Goal: Task Accomplishment & Management: Complete application form

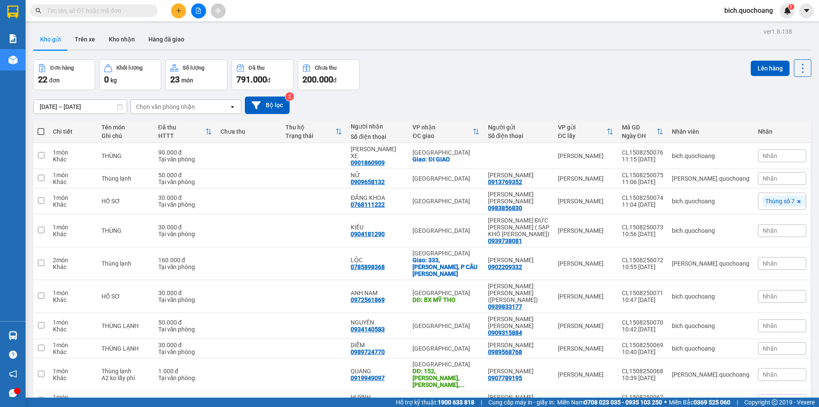
click at [74, 9] on input "text" at bounding box center [97, 10] width 101 height 9
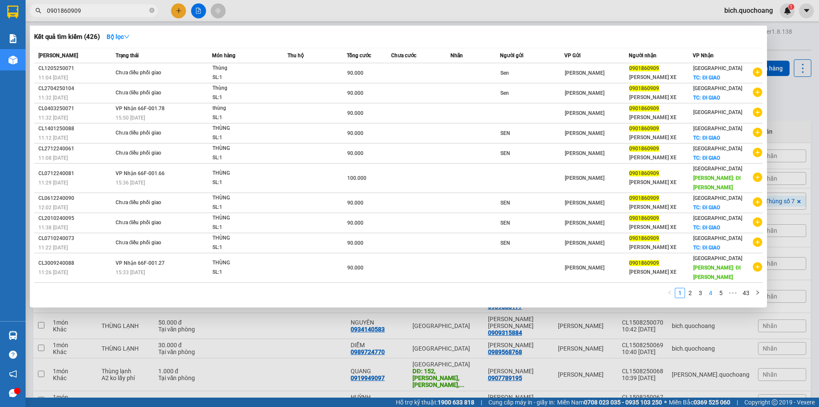
type input "0901860909"
click at [714, 288] on link "4" at bounding box center [710, 292] width 9 height 9
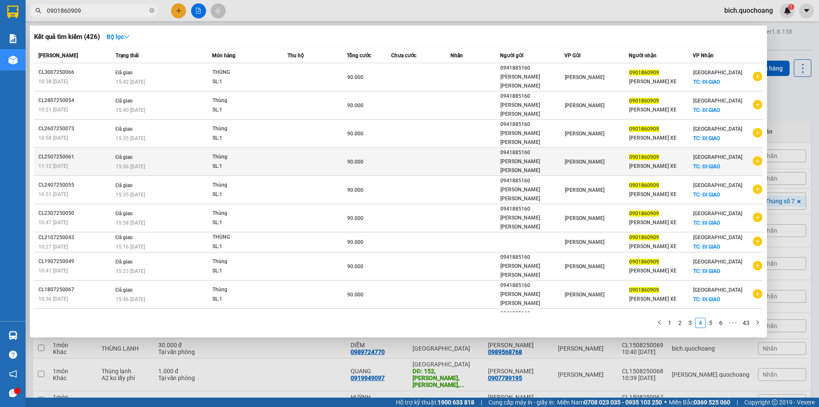
click at [377, 157] on div "90.000" at bounding box center [369, 161] width 44 height 9
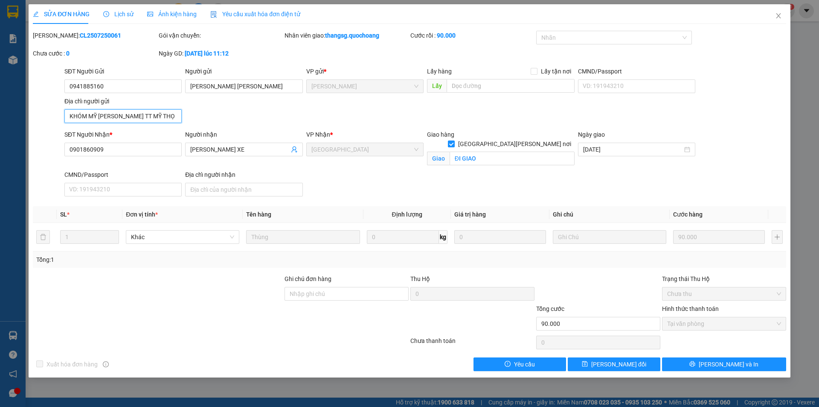
click at [172, 115] on input "KHÓM MỸ THUẬN TT MỸ THỌ CAO LÃNH ĐỒNG THÁP" at bounding box center [122, 116] width 117 height 14
drag, startPoint x: 111, startPoint y: 82, endPoint x: 51, endPoint y: 91, distance: 60.8
click at [51, 91] on div "SĐT Người Gửi 0941885160 0941885160 Người gửi NGUYỄN CAO VÕ VP gửi * Cao Lãnh L…" at bounding box center [409, 97] width 755 height 60
drag, startPoint x: 249, startPoint y: 83, endPoint x: 175, endPoint y: 84, distance: 74.3
click at [181, 84] on div "SĐT Người Gửi 0941885160 Người gửi NGUYỄN CAO VÕ NGUYỄN CAO VÕ VP gửi * Cao Lãn…" at bounding box center [426, 97] width 726 height 60
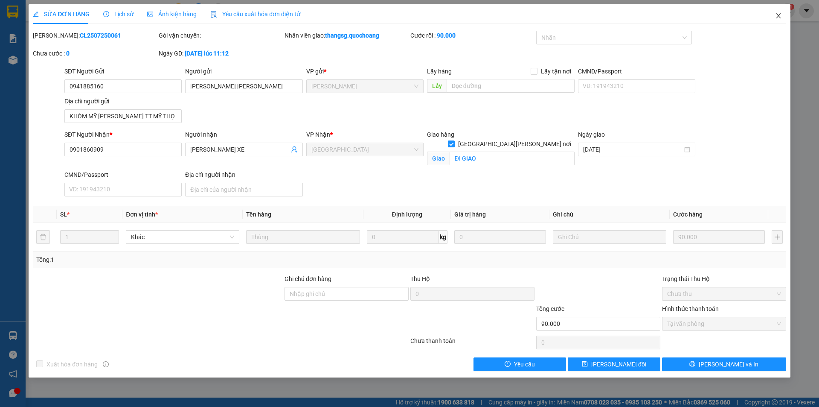
click at [780, 17] on icon "close" at bounding box center [778, 15] width 7 height 7
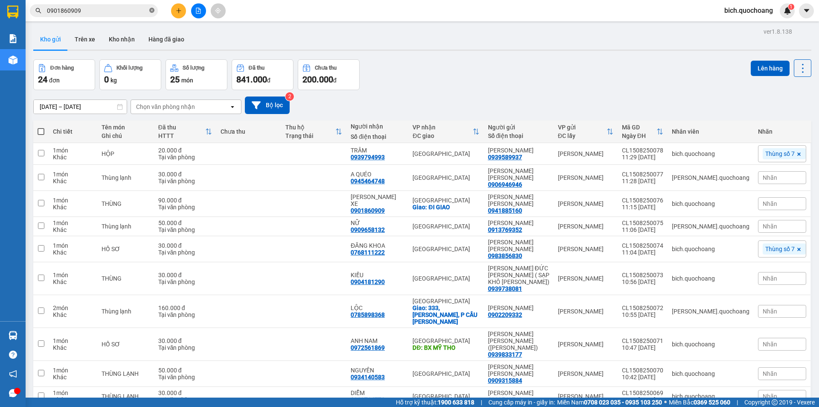
click at [152, 12] on icon "close-circle" at bounding box center [151, 10] width 5 height 5
click at [125, 12] on input "text" at bounding box center [97, 10] width 101 height 9
paste input "0939589937"
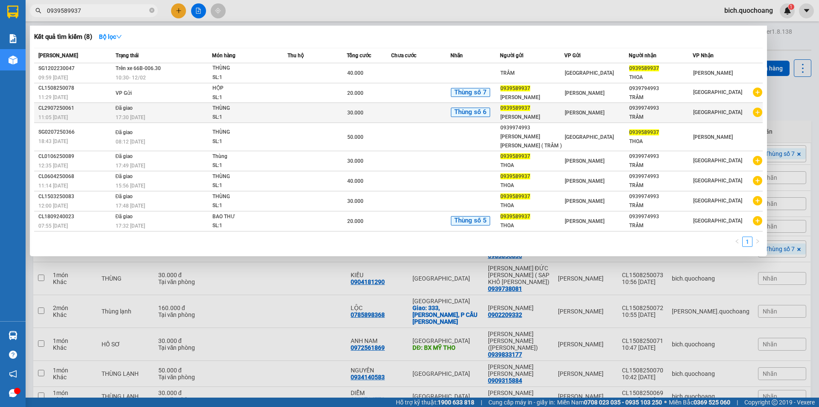
type input "0939589937"
click at [409, 117] on td at bounding box center [420, 113] width 59 height 20
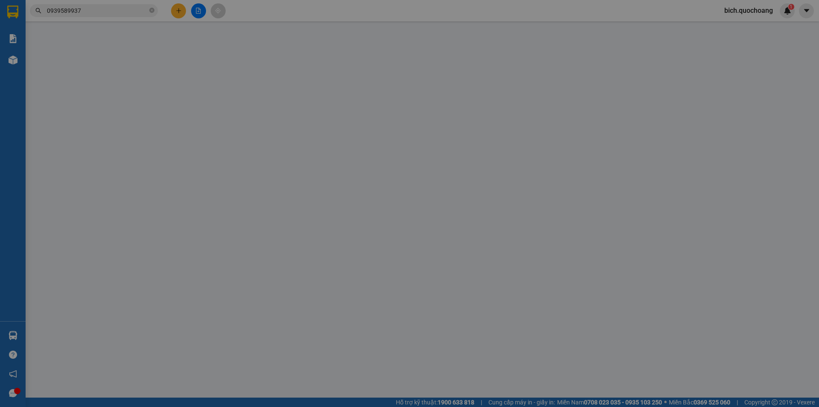
type input "0939589937"
type input "LÊ THỊ KIM THOA"
type input "XÃ MỸ THỌ, CAO LÃNH, ĐỒNG THÁP"
type input "0939974993"
type input "TRÂM"
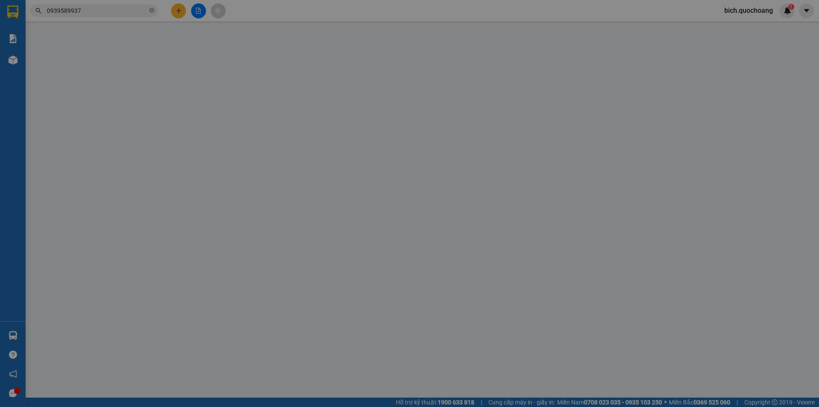
type input "30.000"
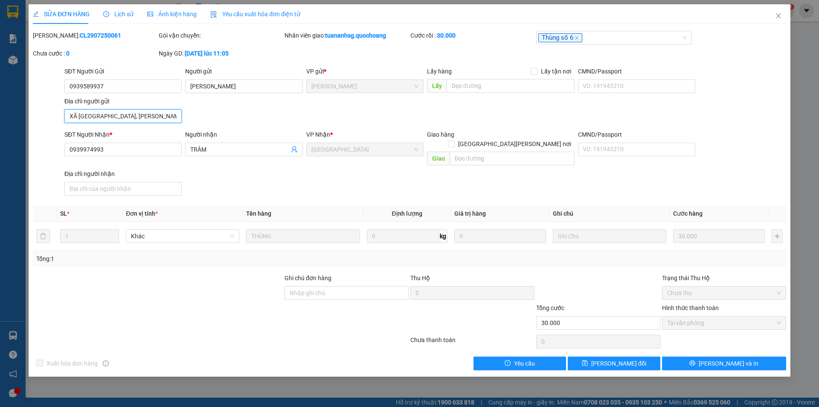
click at [176, 115] on input "XÃ MỸ THỌ, CAO LÃNH, ĐỒNG THÁP" at bounding box center [122, 116] width 117 height 14
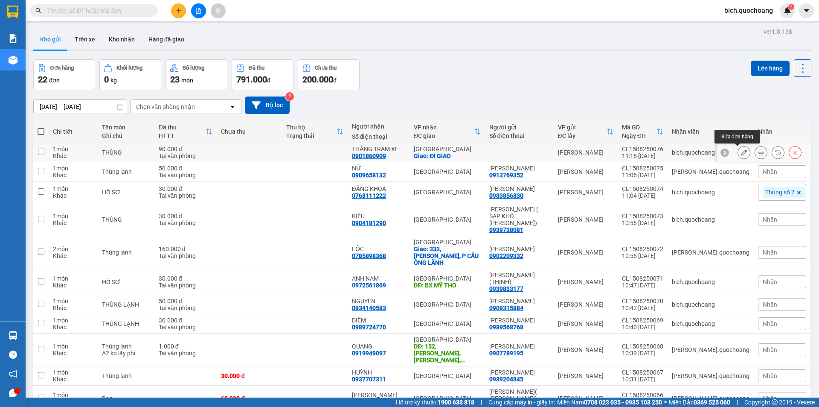
click at [741, 152] on button at bounding box center [744, 152] width 12 height 15
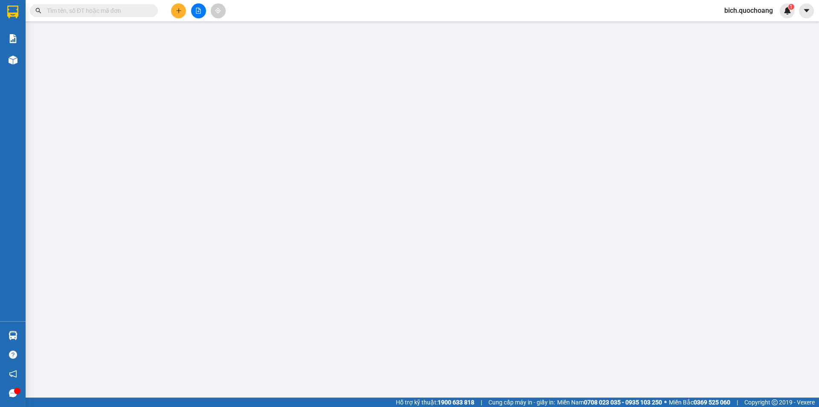
type input "0901860909"
type input "THẮNG TRẠM XE"
checkbox input "true"
type input "ĐI GIAO"
type input "90.000"
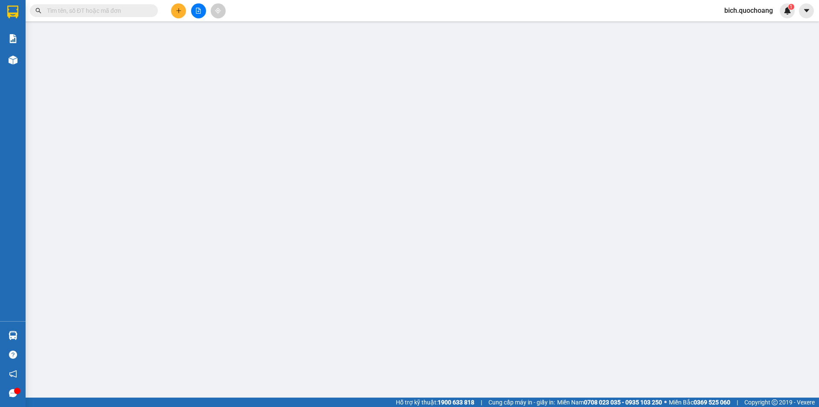
type input "0"
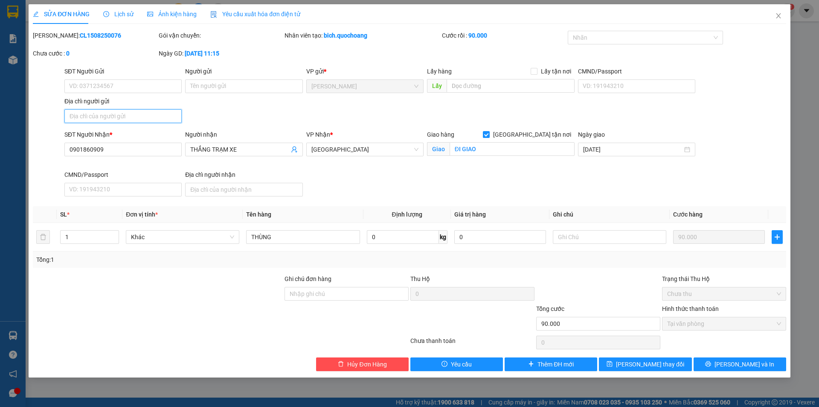
click at [88, 113] on input "Địa chỉ người gửi" at bounding box center [122, 116] width 117 height 14
paste input "KHÓM MỸ THUẬN TT MỸ THỌ CAO LÃNH ĐỒNG THÁP"
type input "KHÓM MỸ THUẬN TT MỸ THỌ CAO LÃNH ĐỒNG THÁP"
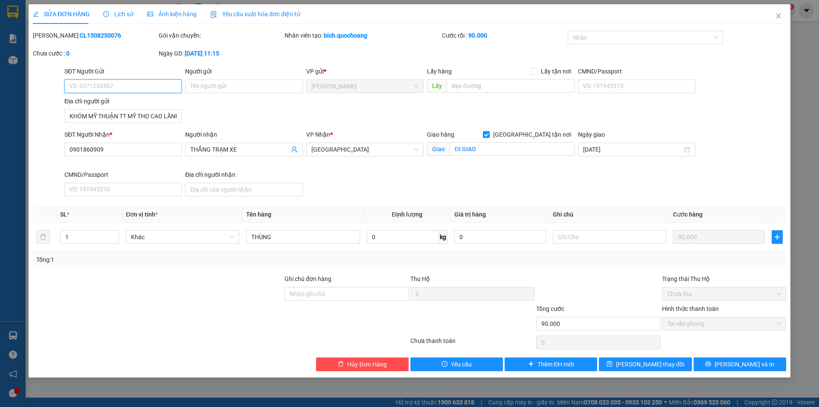
click at [123, 86] on input "SĐT Người Gửi" at bounding box center [122, 86] width 117 height 14
paste input "0941885160"
type input "0941885160"
click at [215, 87] on input "Người gửi" at bounding box center [243, 86] width 117 height 14
click at [233, 85] on input "Người gửi" at bounding box center [243, 86] width 117 height 14
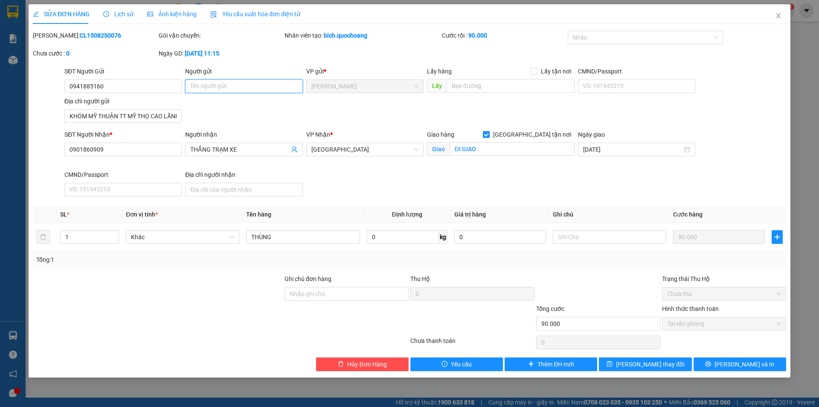
paste input "NGUYỄN CAO VÕ"
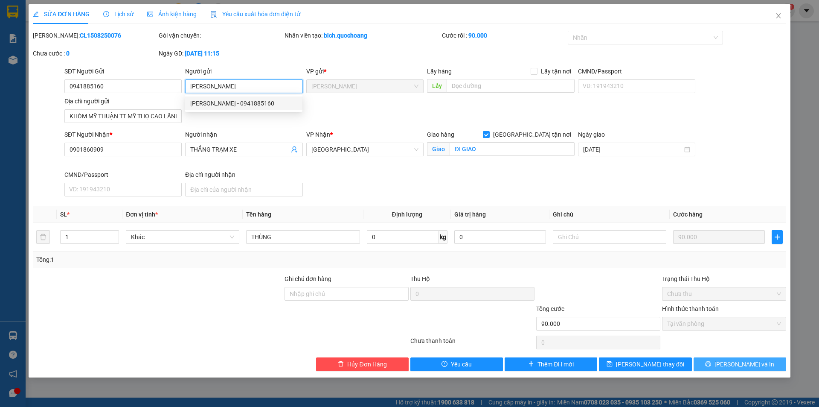
type input "NGUYỄN CAO VÕ"
click at [711, 363] on icon "printer" at bounding box center [708, 364] width 6 height 6
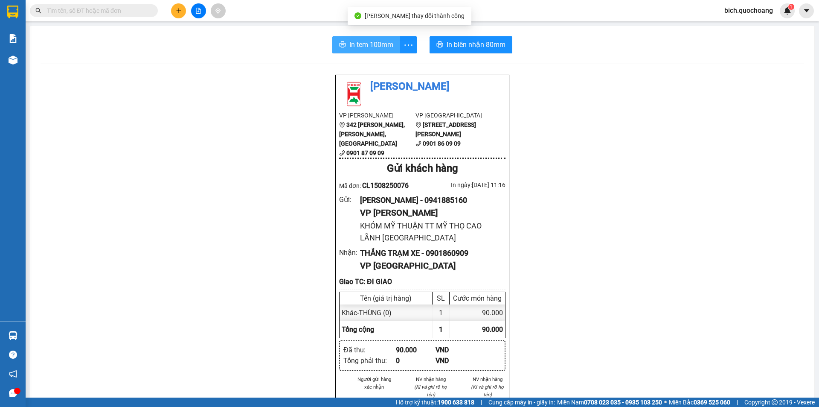
click at [370, 44] on span "In tem 100mm" at bounding box center [372, 44] width 44 height 11
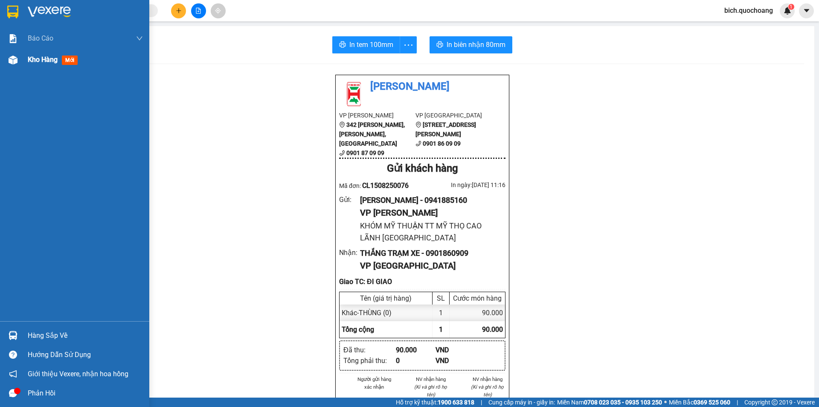
click at [48, 59] on span "Kho hàng" at bounding box center [43, 59] width 30 height 8
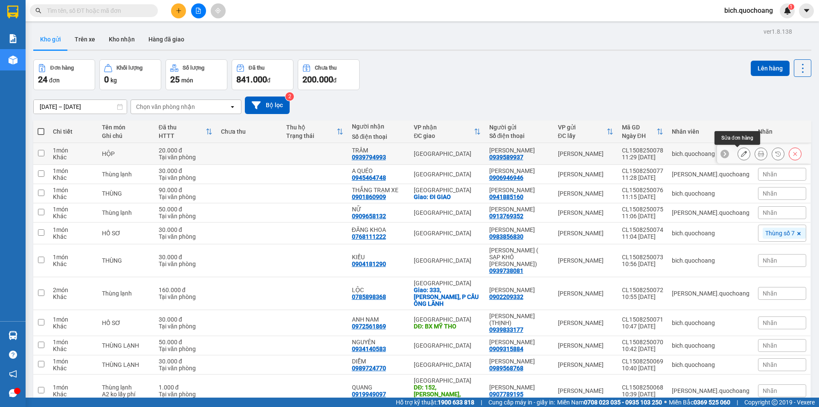
click at [741, 155] on icon at bounding box center [744, 154] width 6 height 6
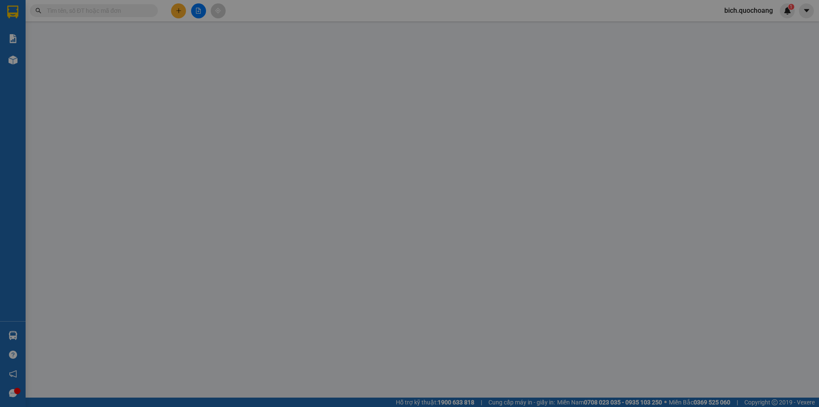
type input "0939589937"
type input "LÊ THỊ KIM THOA"
type input "0939794993"
type input "TRÂM"
type input "20.000"
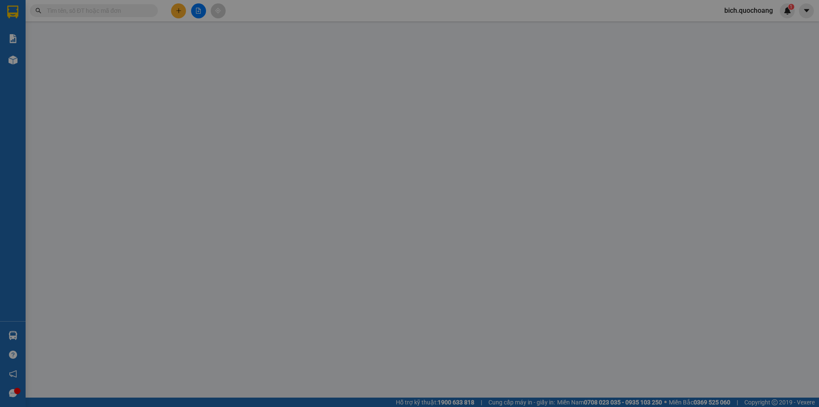
type input "0"
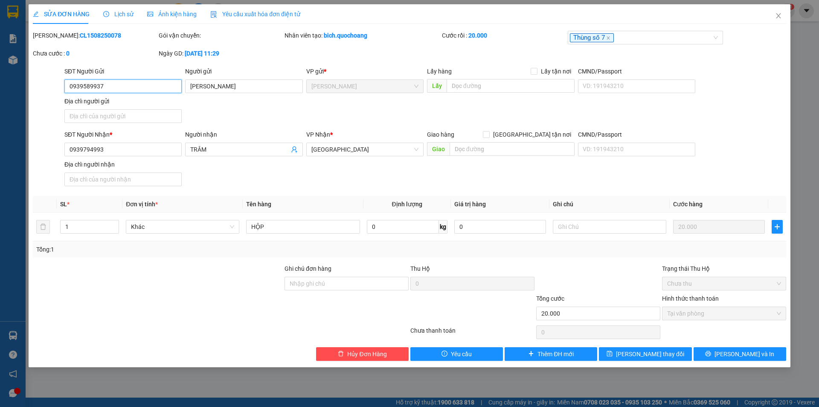
drag, startPoint x: 130, startPoint y: 90, endPoint x: 0, endPoint y: 99, distance: 130.1
click at [3, 101] on div "SỬA ĐƠN HÀNG Lịch sử Ảnh kiện hàng Yêu cầu xuất hóa đơn điện tử Total Paid Fee …" at bounding box center [409, 203] width 819 height 407
click at [109, 123] on div "Địa chỉ người gửi" at bounding box center [122, 111] width 117 height 30
click at [121, 117] on input "Địa chỉ người gửi" at bounding box center [122, 116] width 117 height 14
paste input "XÃ MỸ THỌ, CAO LÃNH, ĐỒNG THÁP"
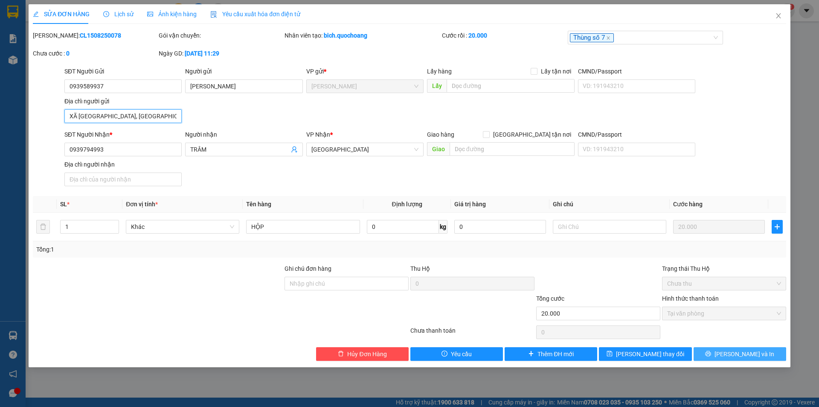
type input "XÃ MỸ THỌ, CAO LÃNH, ĐỒNG THÁP"
click at [713, 353] on button "Lưu và In" at bounding box center [740, 354] width 93 height 14
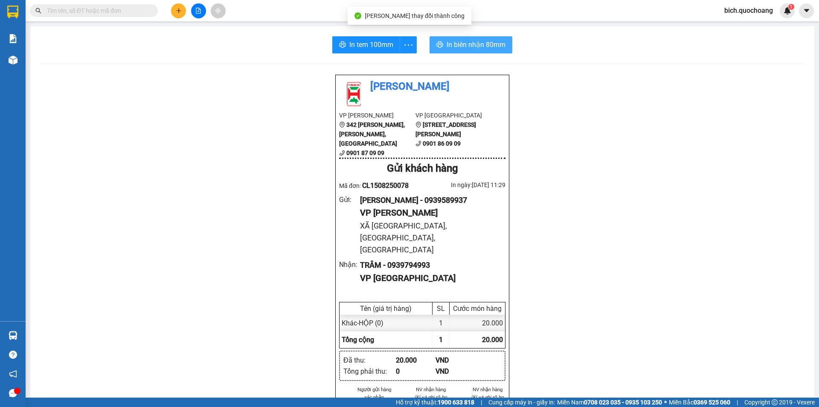
click at [476, 51] on button "In biên nhận 80mm" at bounding box center [471, 44] width 83 height 17
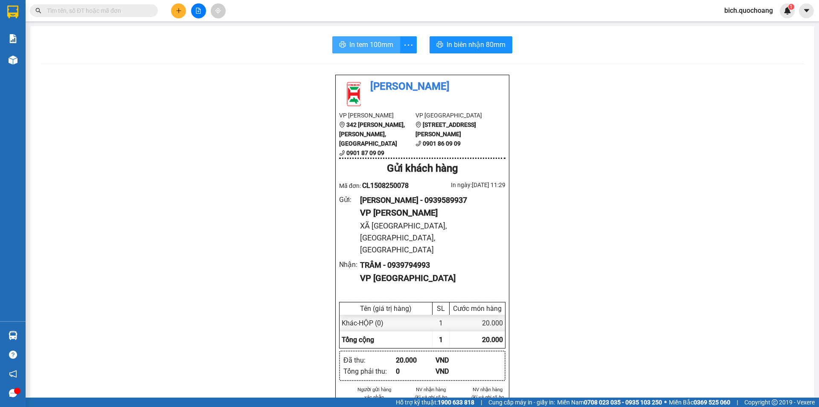
click at [355, 45] on span "In tem 100mm" at bounding box center [372, 44] width 44 height 11
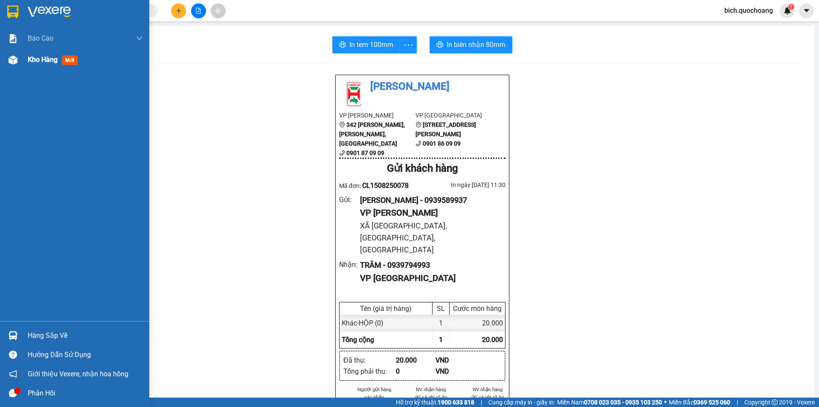
click at [52, 61] on span "Kho hàng" at bounding box center [43, 59] width 30 height 8
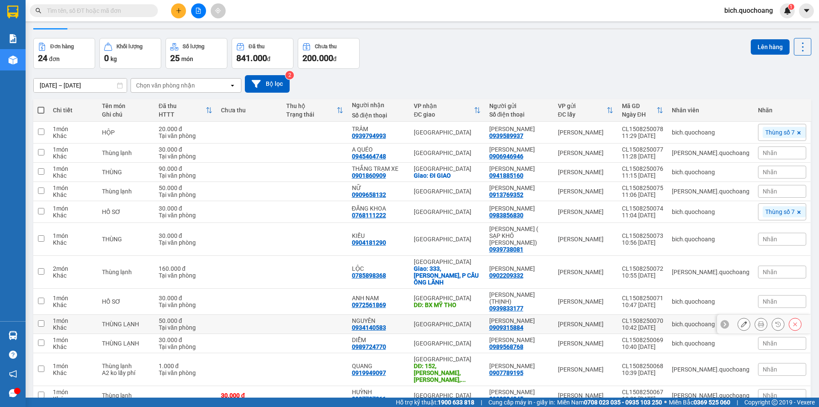
scroll to position [43, 0]
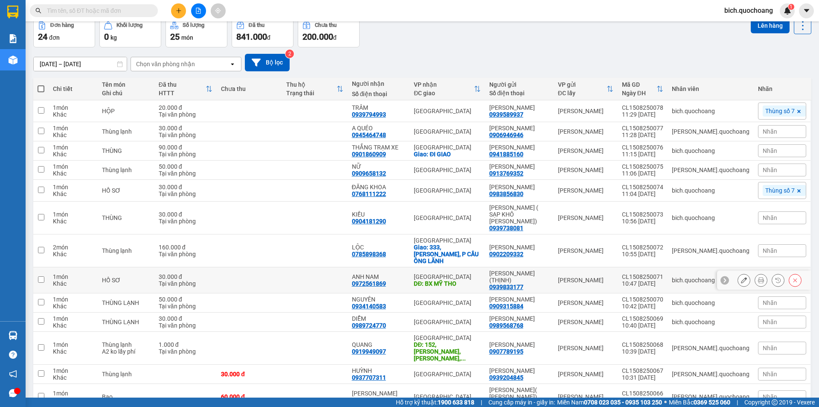
click at [40, 276] on input "checkbox" at bounding box center [41, 279] width 6 height 6
checkbox input "true"
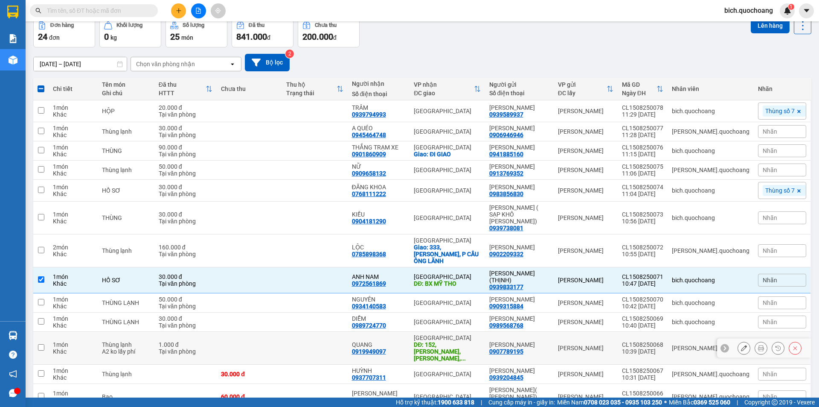
click at [42, 344] on input "checkbox" at bounding box center [41, 347] width 6 height 6
checkbox input "true"
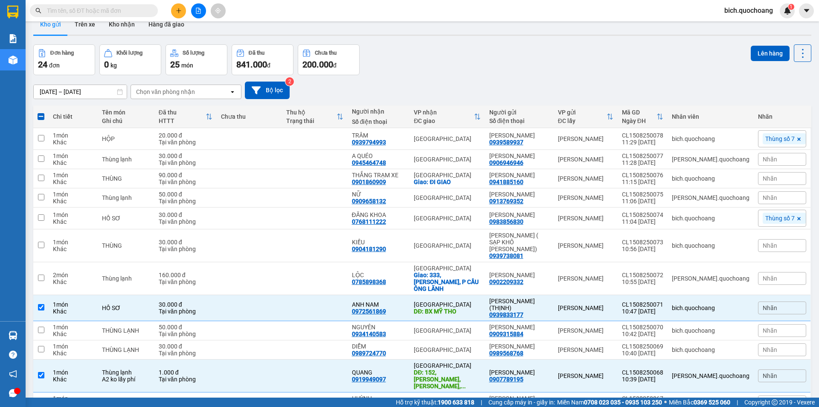
scroll to position [0, 0]
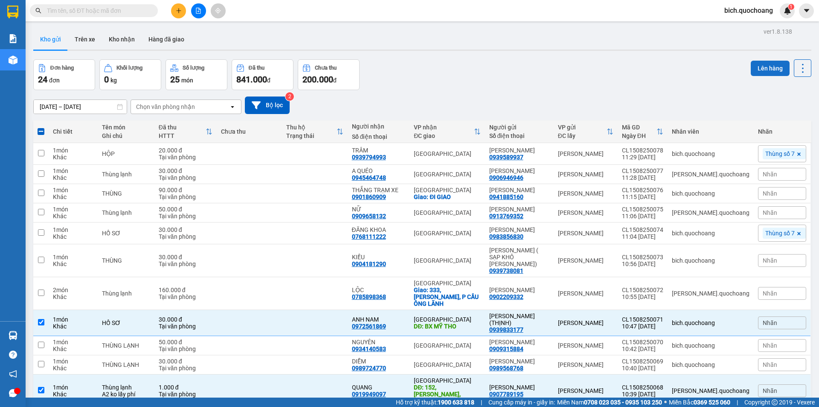
click at [755, 64] on button "Lên hàng" at bounding box center [770, 68] width 39 height 15
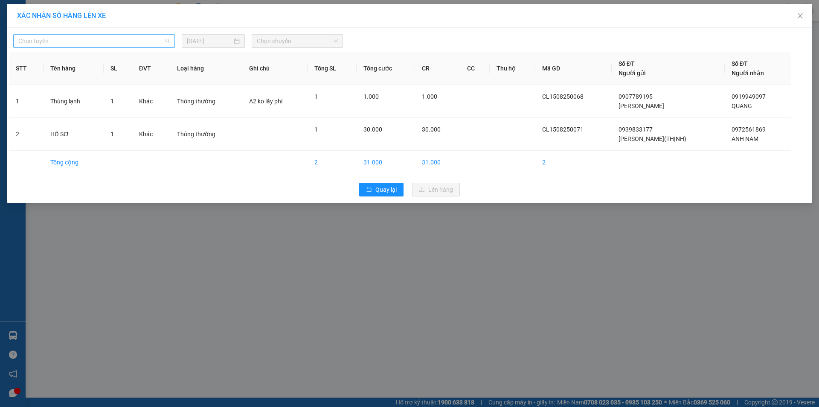
click at [82, 37] on span "Chọn tuyến" at bounding box center [94, 41] width 152 height 13
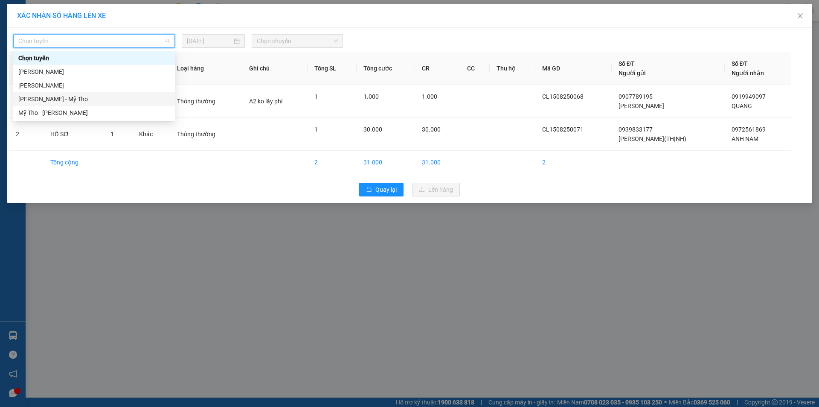
click at [41, 96] on div "Cao Lãnh - Mỹ Tho" at bounding box center [94, 98] width 152 height 9
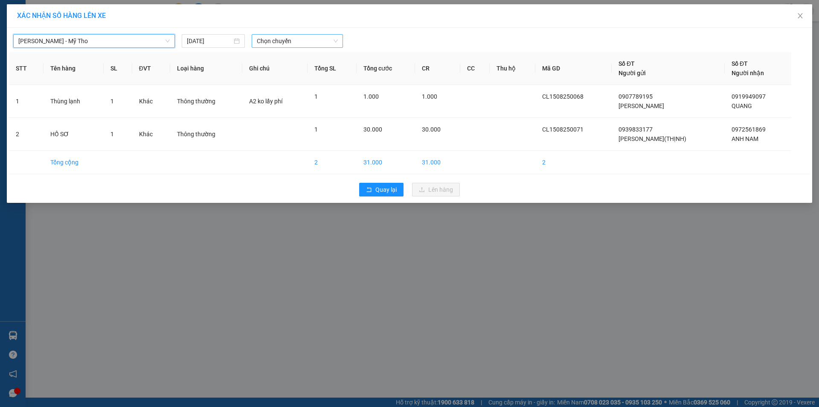
click at [275, 38] on span "Chọn chuyến" at bounding box center [297, 41] width 81 height 13
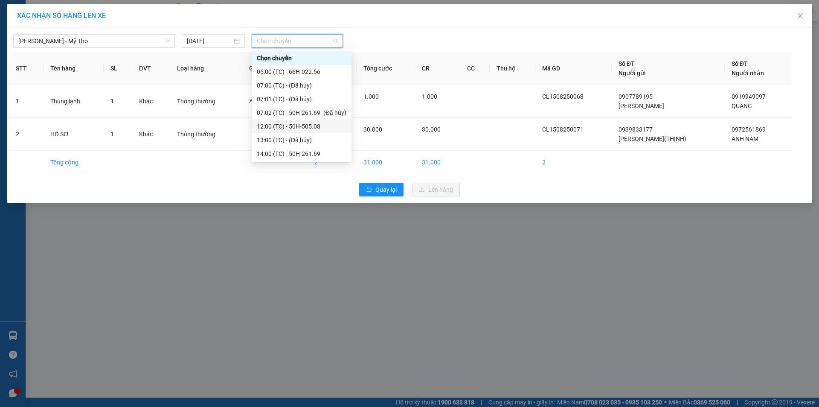
click at [311, 121] on div "12:00 (TC) - 50H-505.08" at bounding box center [302, 127] width 100 height 14
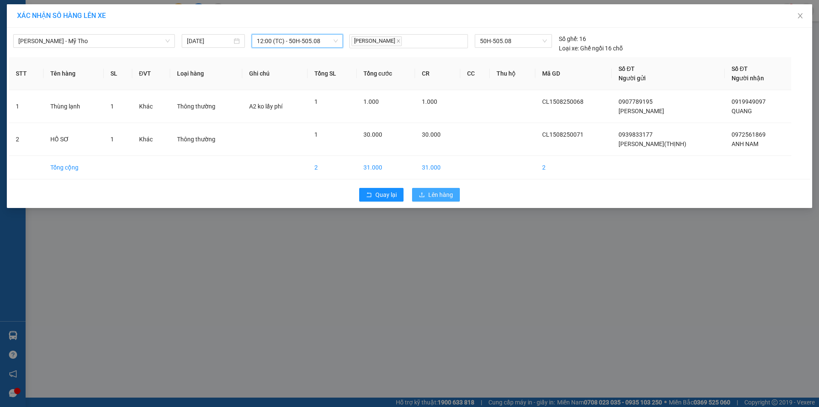
click at [429, 190] on span "Lên hàng" at bounding box center [441, 194] width 25 height 9
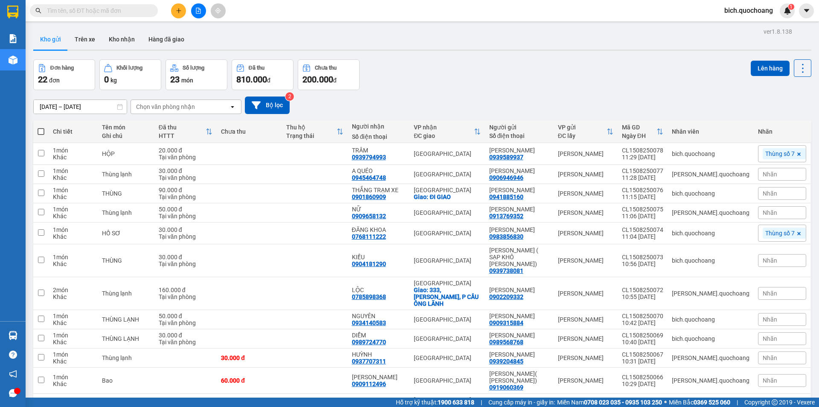
click at [77, 11] on input "text" at bounding box center [97, 10] width 101 height 9
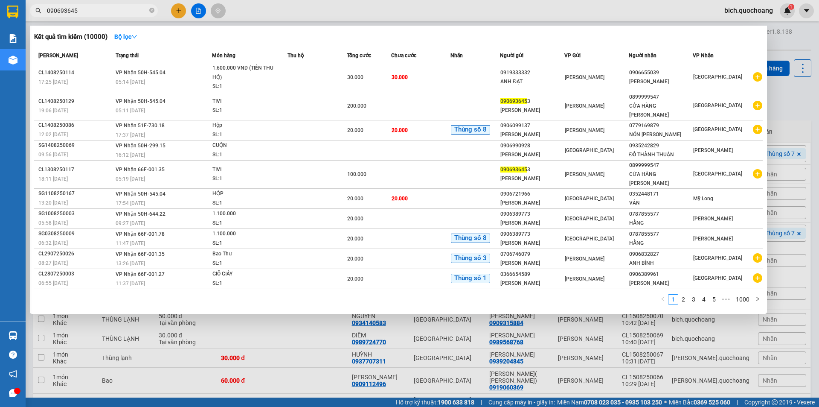
type input "0906936453"
